Goal: Navigation & Orientation: Find specific page/section

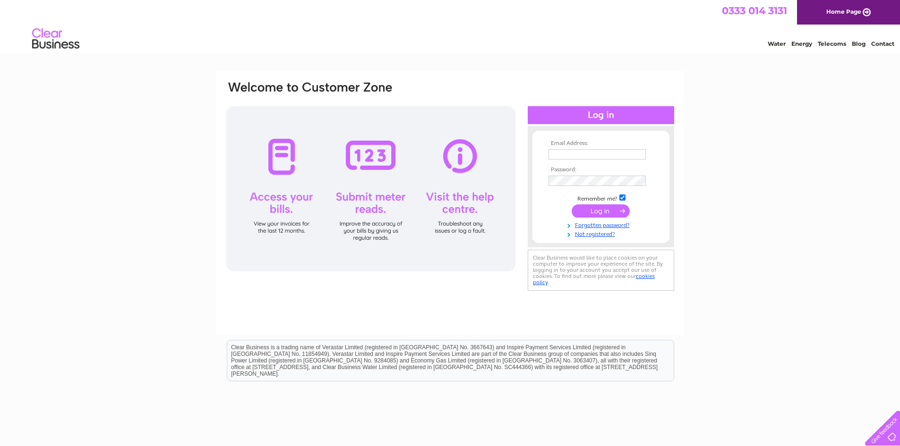
type input "phil@eskimodesign.co.uk"
click at [599, 211] on input "submit" at bounding box center [600, 210] width 58 height 13
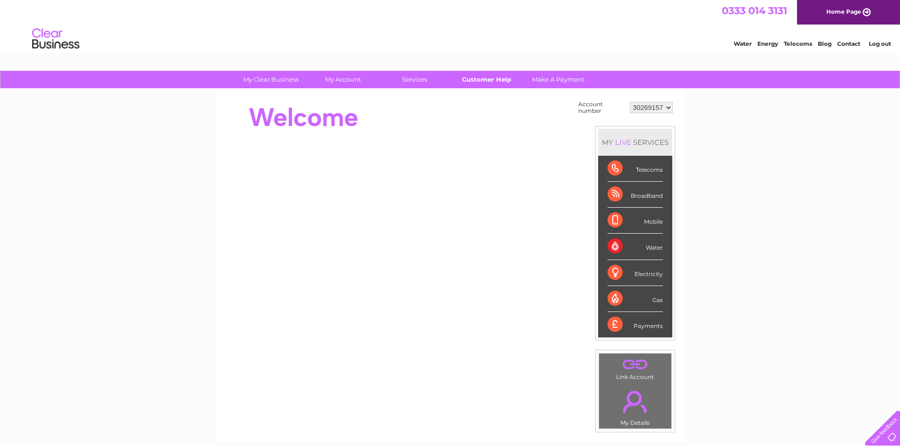
click at [467, 79] on link "Customer Help" at bounding box center [486, 79] width 78 height 17
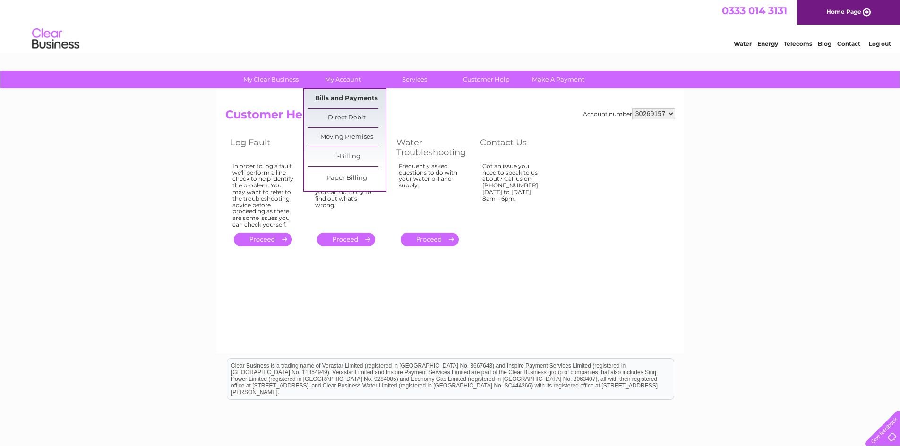
click at [332, 95] on link "Bills and Payments" at bounding box center [346, 98] width 78 height 19
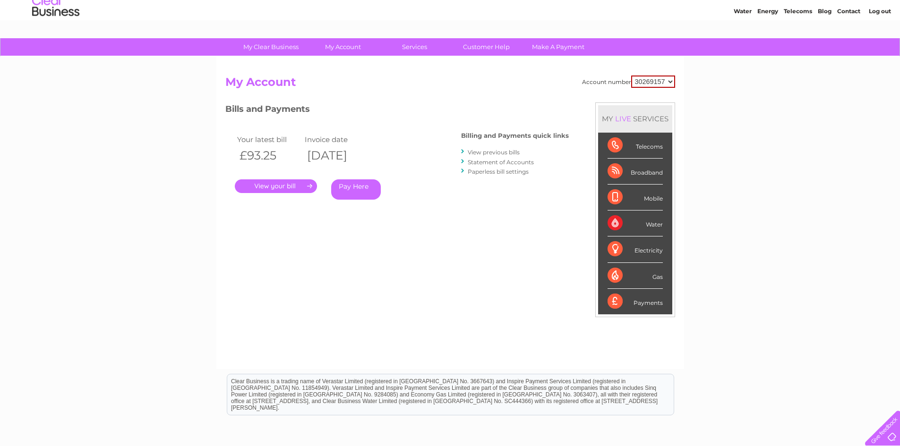
scroll to position [30, 0]
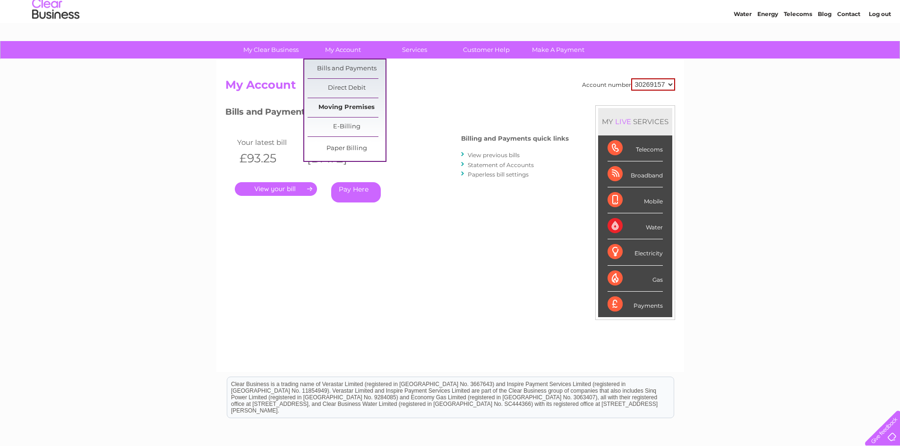
click at [343, 106] on link "Moving Premises" at bounding box center [346, 107] width 78 height 19
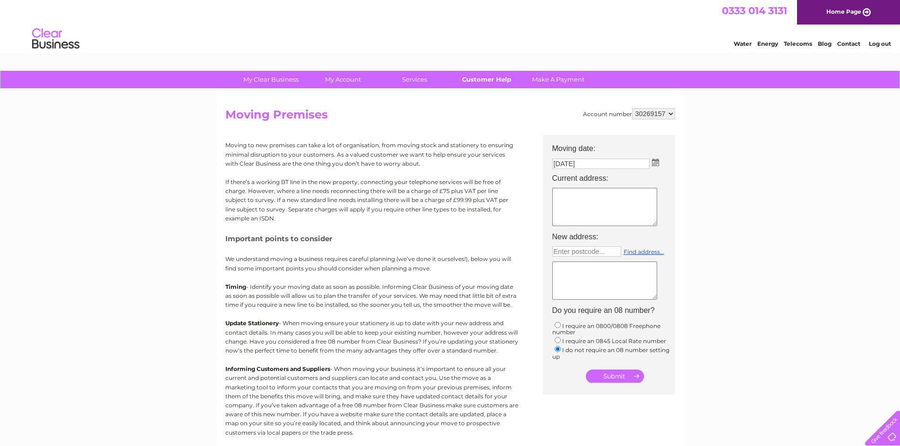
click at [481, 77] on link "Customer Help" at bounding box center [486, 79] width 78 height 17
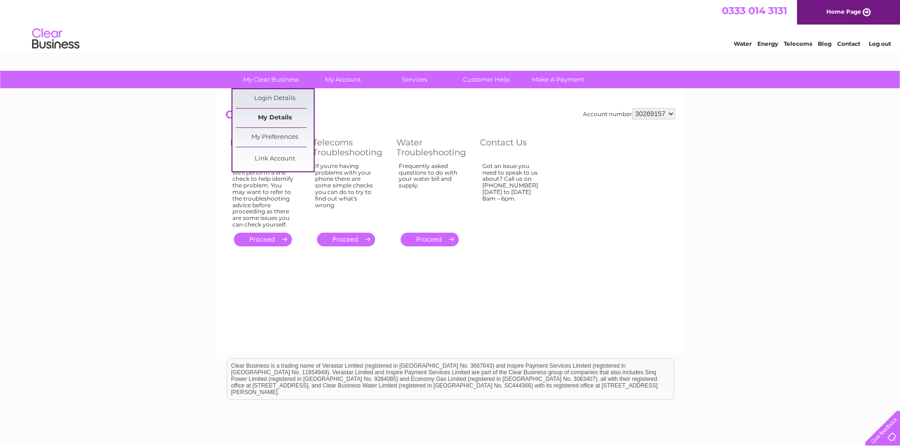
click at [274, 114] on link "My Details" at bounding box center [275, 118] width 78 height 19
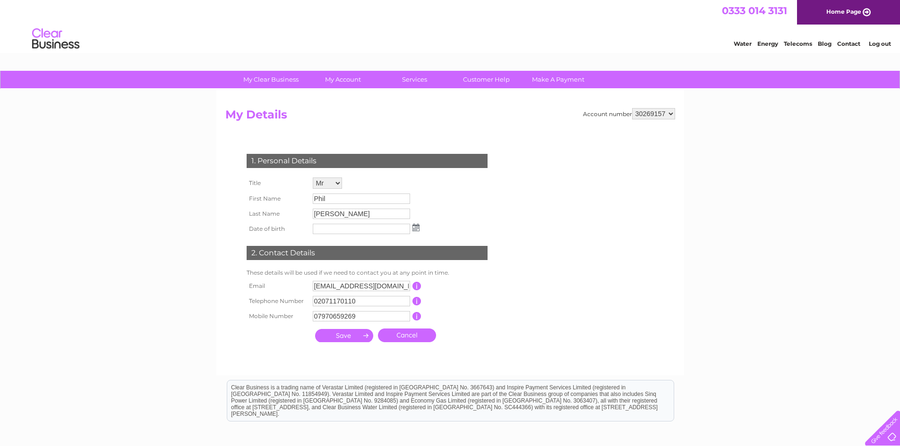
click at [671, 114] on select "30269157" at bounding box center [653, 113] width 43 height 11
click at [480, 81] on link "Customer Help" at bounding box center [486, 79] width 78 height 17
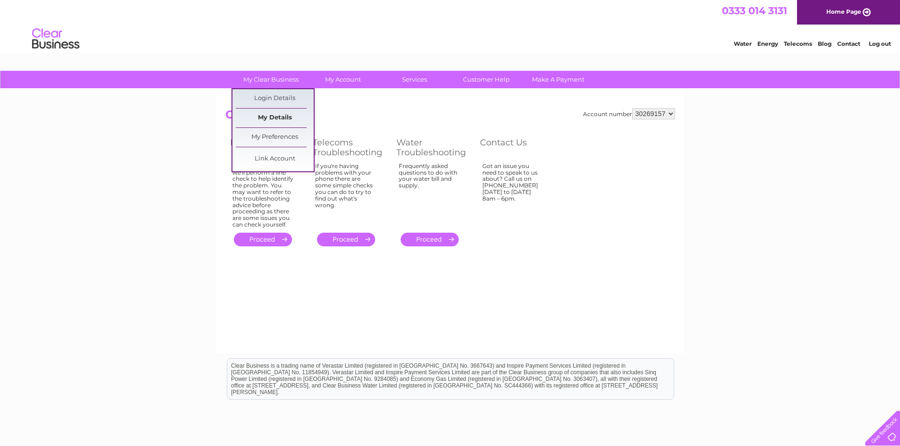
click at [274, 114] on link "My Details" at bounding box center [275, 118] width 78 height 19
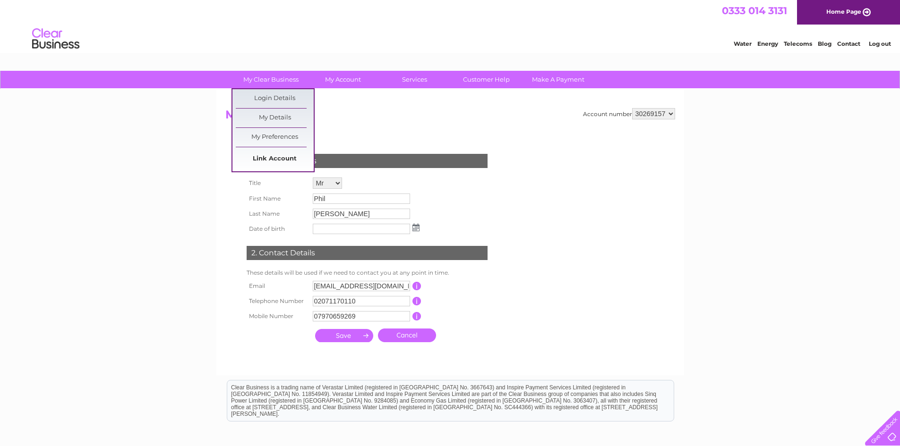
click at [269, 159] on link "Link Account" at bounding box center [275, 159] width 78 height 19
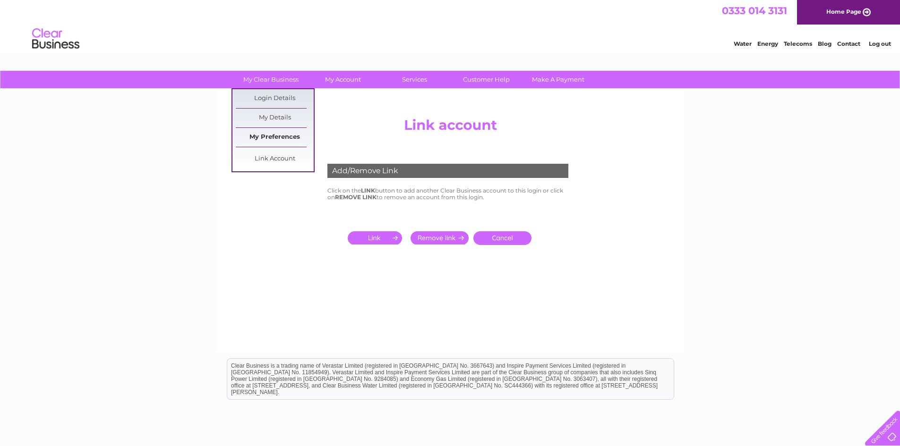
click at [284, 137] on link "My Preferences" at bounding box center [275, 137] width 78 height 19
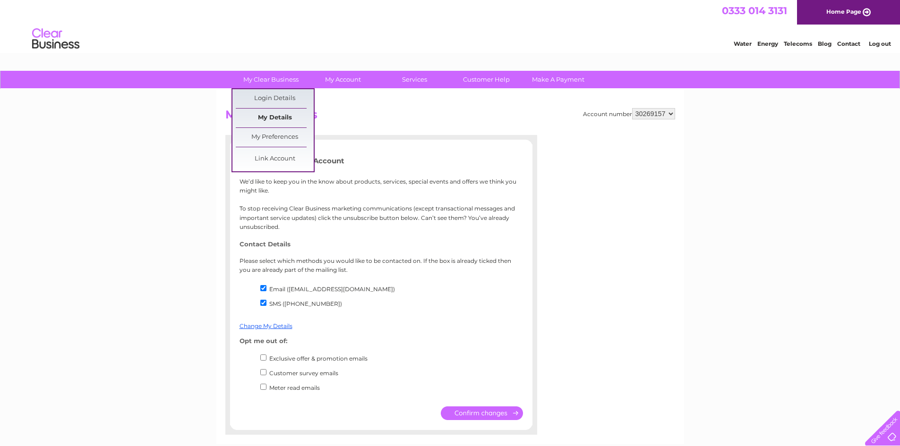
click at [281, 111] on link "My Details" at bounding box center [275, 118] width 78 height 19
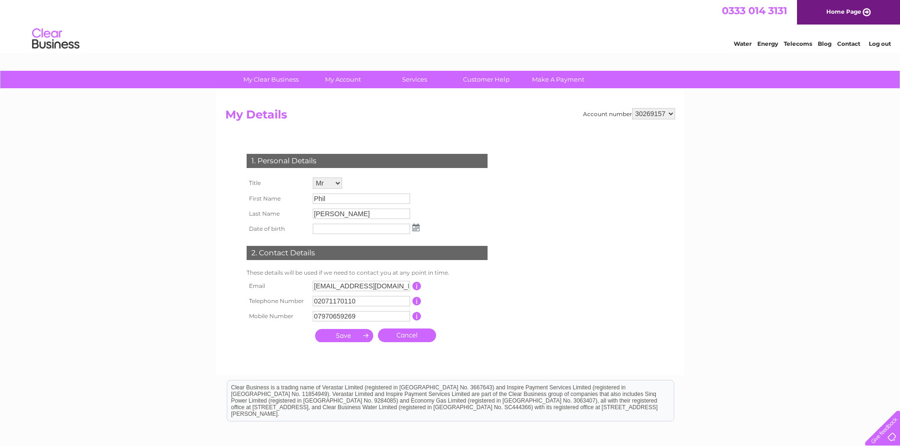
drag, startPoint x: 667, startPoint y: 114, endPoint x: 642, endPoint y: 114, distance: 25.0
click at [642, 114] on select "30269157" at bounding box center [653, 113] width 43 height 11
click at [632, 108] on select "30269157" at bounding box center [653, 113] width 43 height 11
click at [643, 117] on select "30269157" at bounding box center [653, 113] width 43 height 11
click at [632, 108] on select "30269157" at bounding box center [653, 113] width 43 height 11
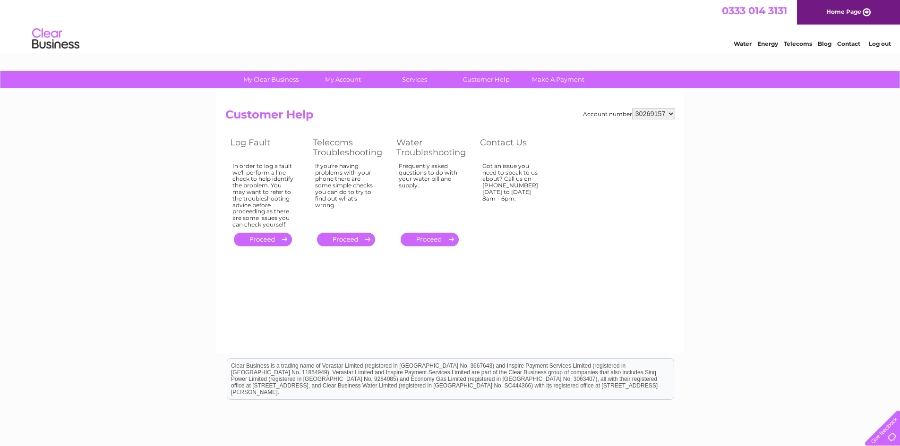
click at [888, 429] on div at bounding box center [880, 426] width 39 height 39
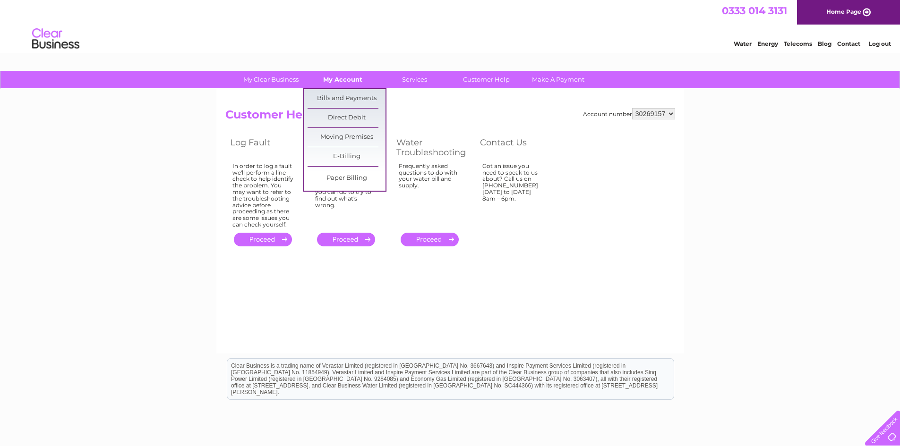
click at [349, 80] on link "My Account" at bounding box center [343, 79] width 78 height 17
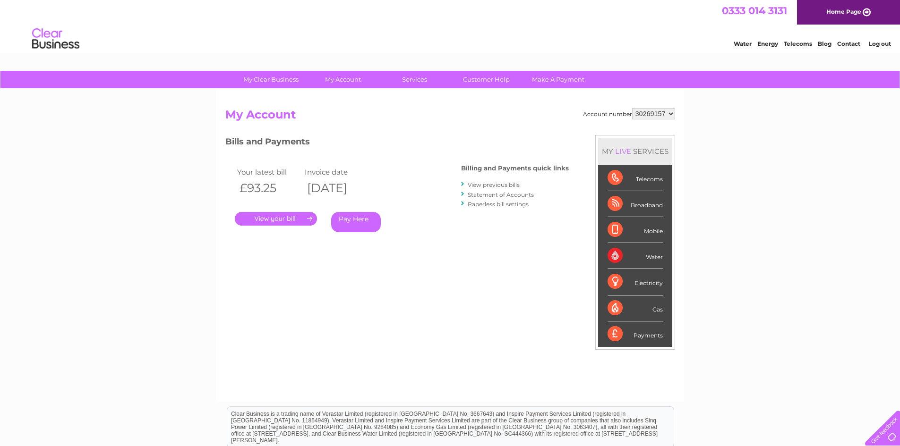
click at [891, 439] on div at bounding box center [880, 426] width 39 height 39
click at [860, 9] on link "Home Page" at bounding box center [848, 12] width 103 height 25
